Goal: Navigation & Orientation: Find specific page/section

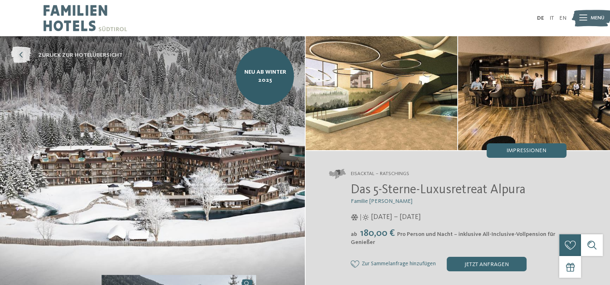
click at [15, 54] on icon at bounding box center [21, 55] width 20 height 17
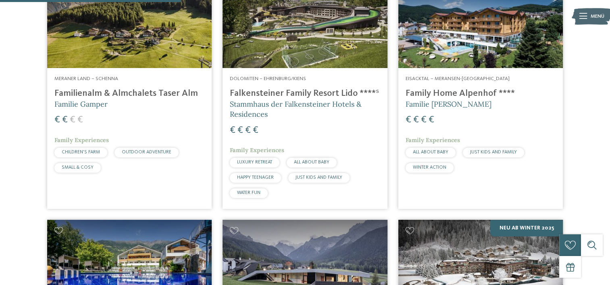
scroll to position [690, 0]
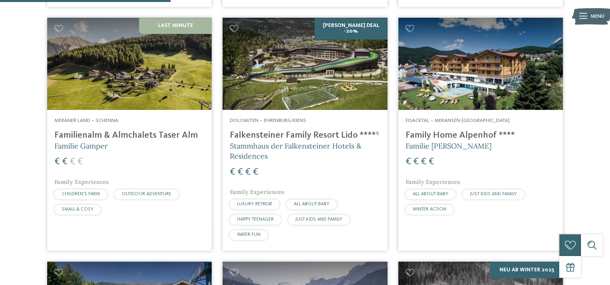
click at [309, 67] on img at bounding box center [304, 64] width 164 height 93
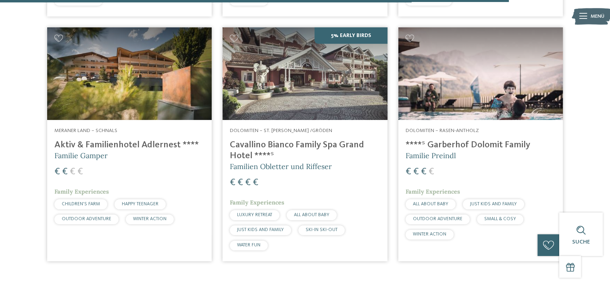
scroll to position [2067, 0]
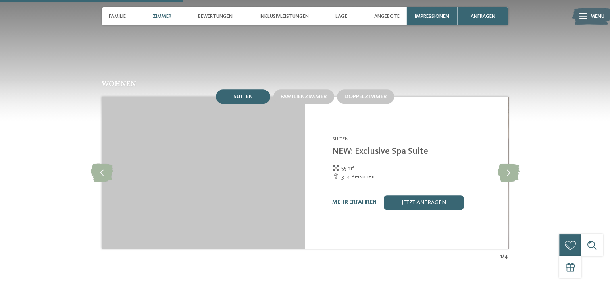
scroll to position [757, 0]
